Goal: Find specific page/section: Find specific page/section

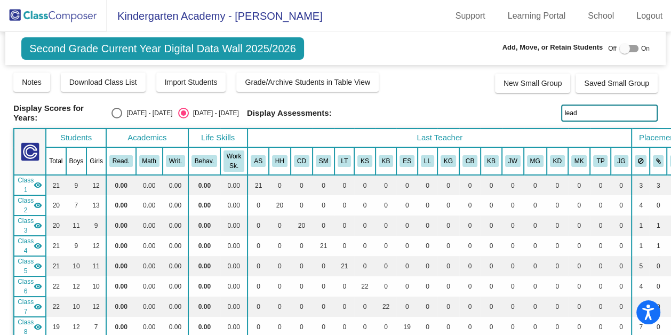
scroll to position [3169, 17]
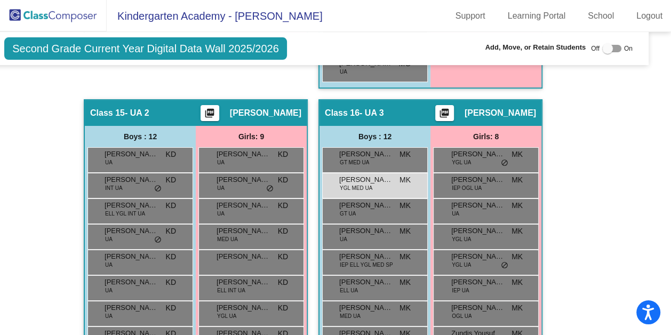
click at [37, 21] on img at bounding box center [53, 15] width 107 height 31
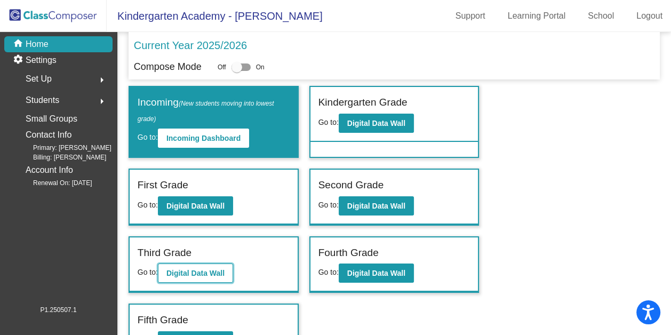
click at [187, 271] on b "Digital Data Wall" at bounding box center [195, 273] width 58 height 9
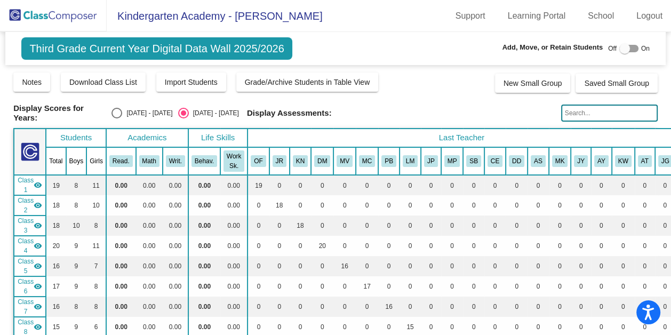
click at [581, 116] on input "text" at bounding box center [609, 113] width 97 height 17
click at [122, 111] on div "Select an option" at bounding box center [116, 113] width 11 height 11
click at [117, 118] on input "[DATE] - [DATE]" at bounding box center [116, 118] width 1 height 1
radio input "true"
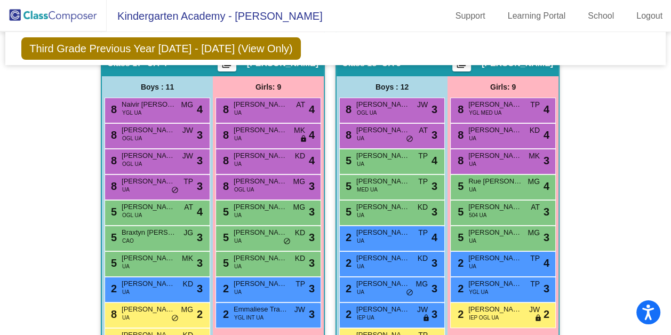
scroll to position [3208, 0]
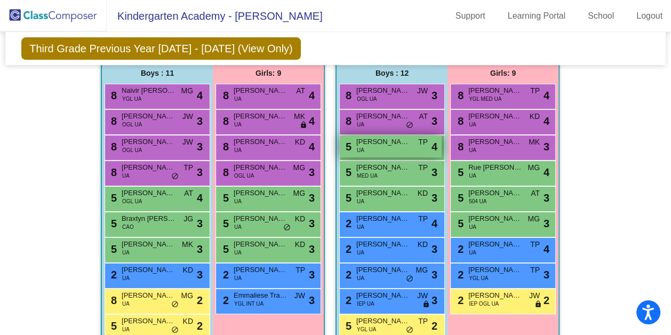
click at [384, 145] on div "5 [PERSON_NAME] UA TP lock do_not_disturb_alt 4" at bounding box center [391, 146] width 102 height 22
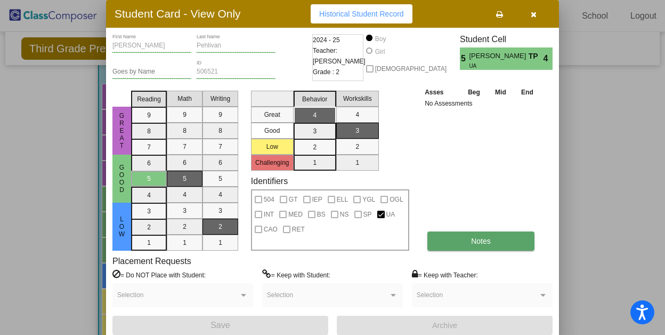
click at [443, 247] on button "Notes" at bounding box center [481, 240] width 107 height 19
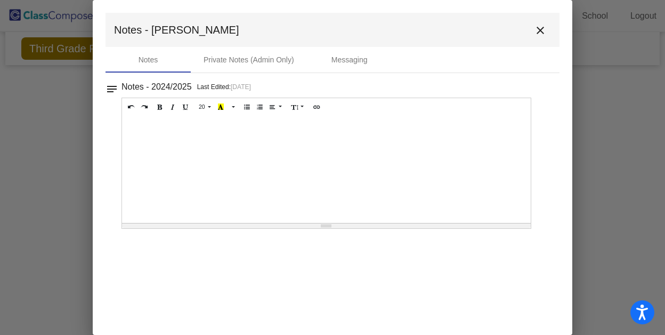
click at [541, 35] on mat-icon "close" at bounding box center [540, 30] width 13 height 13
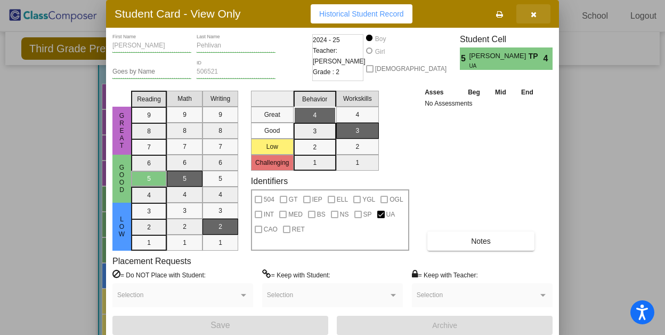
click at [532, 14] on icon "button" at bounding box center [534, 14] width 6 height 7
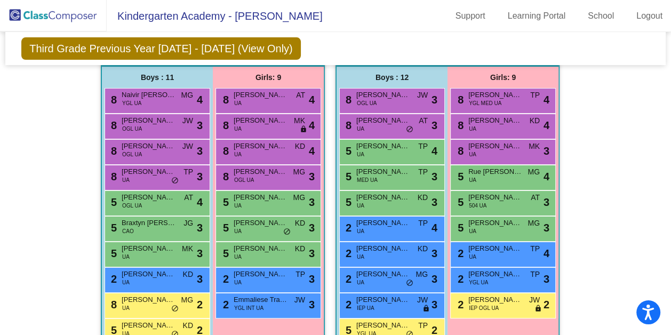
scroll to position [3202, 0]
